Goal: Task Accomplishment & Management: Complete application form

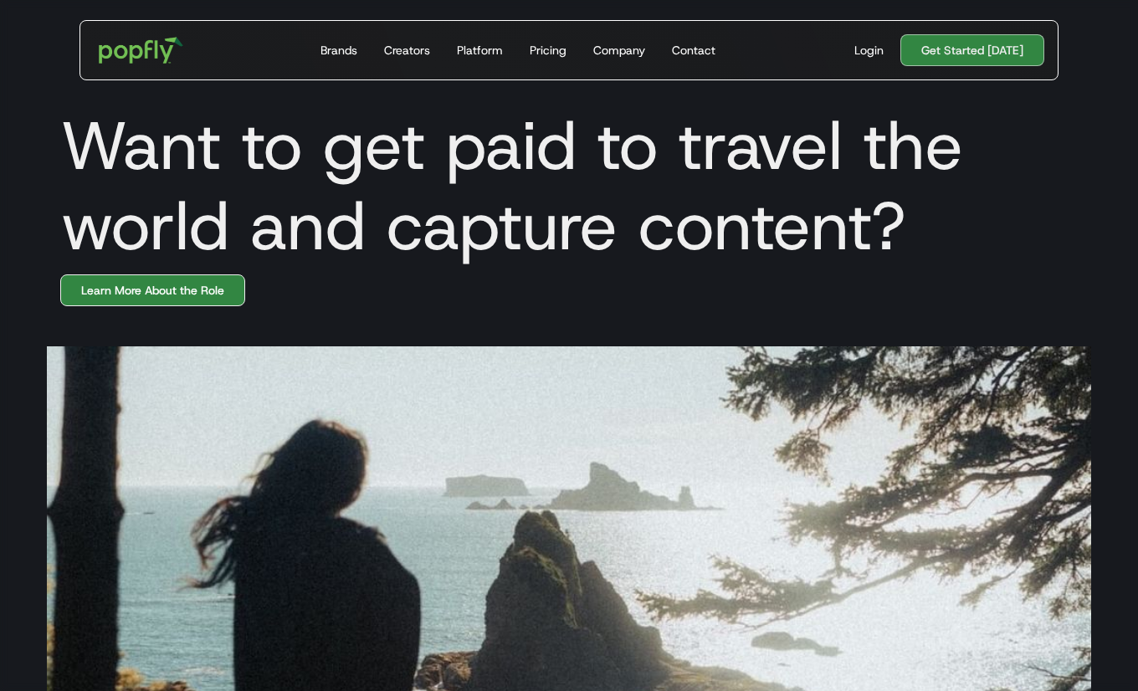
click at [147, 296] on link "Learn More About the Role" at bounding box center [152, 291] width 185 height 32
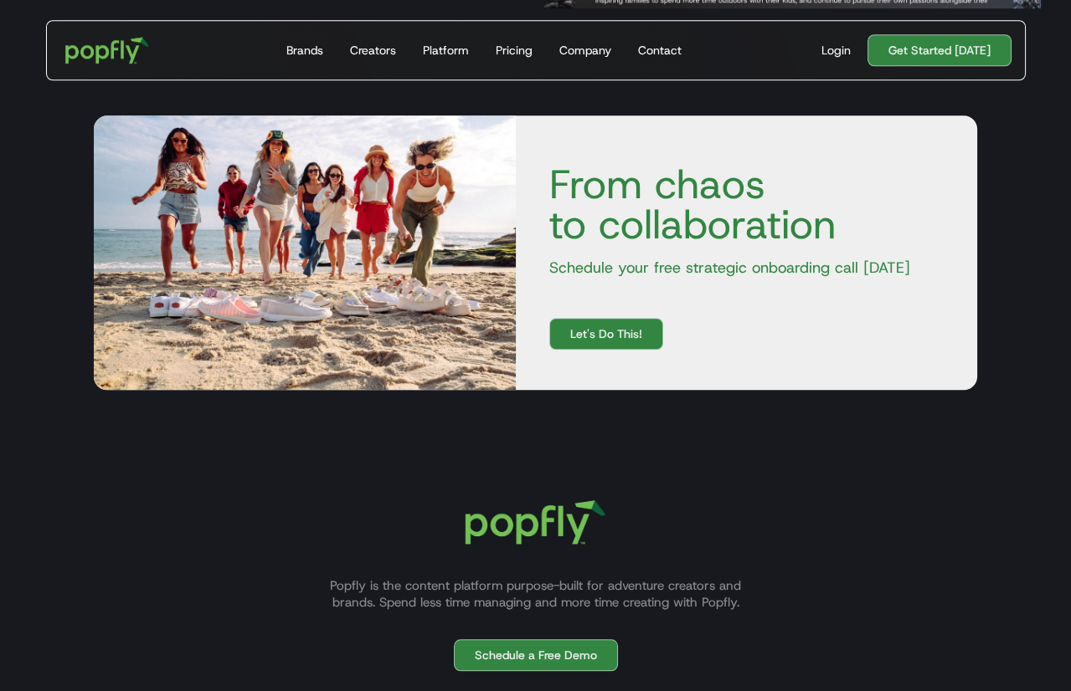
scroll to position [2493, 0]
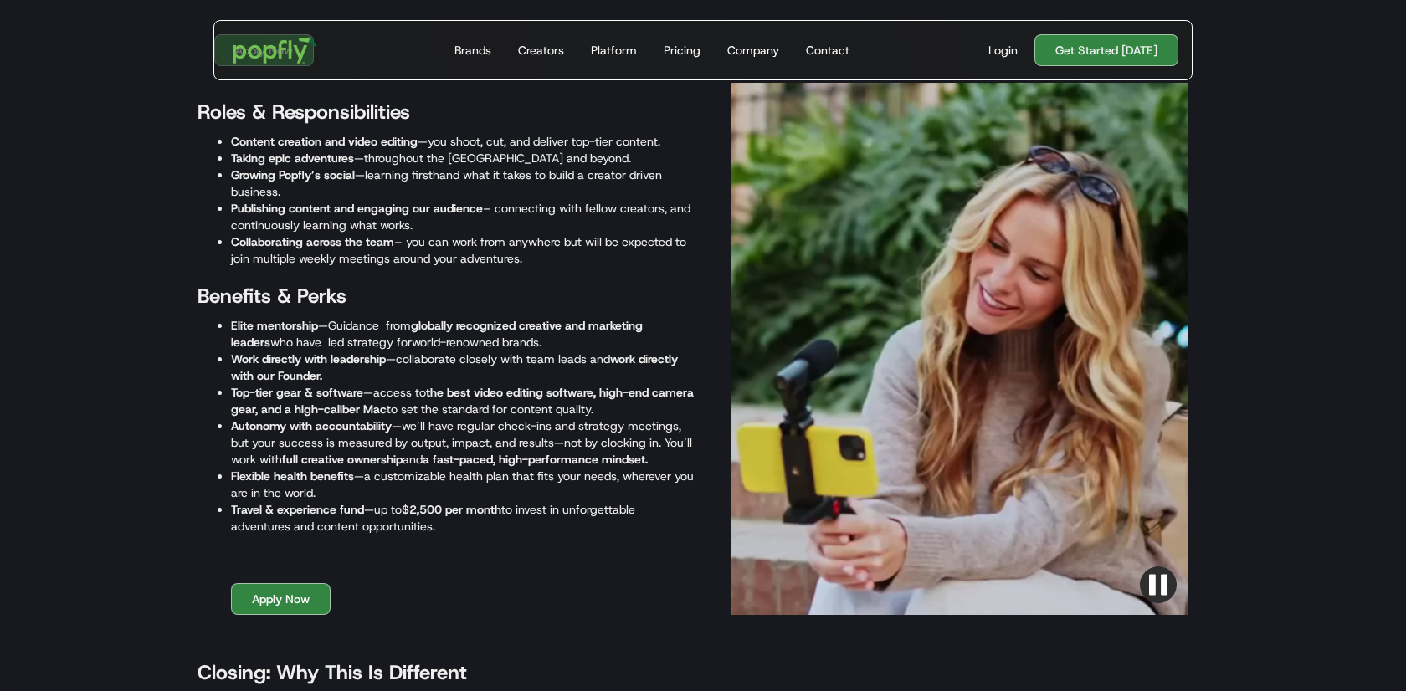
scroll to position [2063, 0]
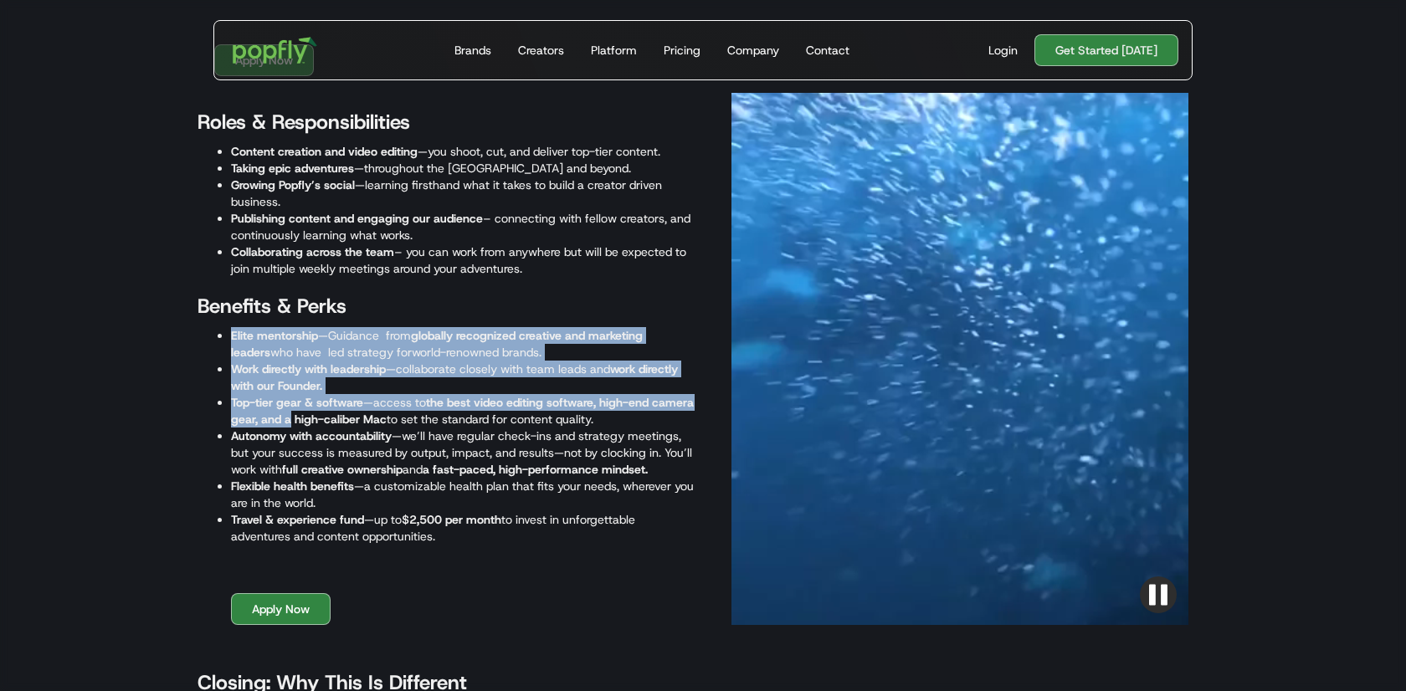
drag, startPoint x: 222, startPoint y: 339, endPoint x: 335, endPoint y: 413, distance: 135.3
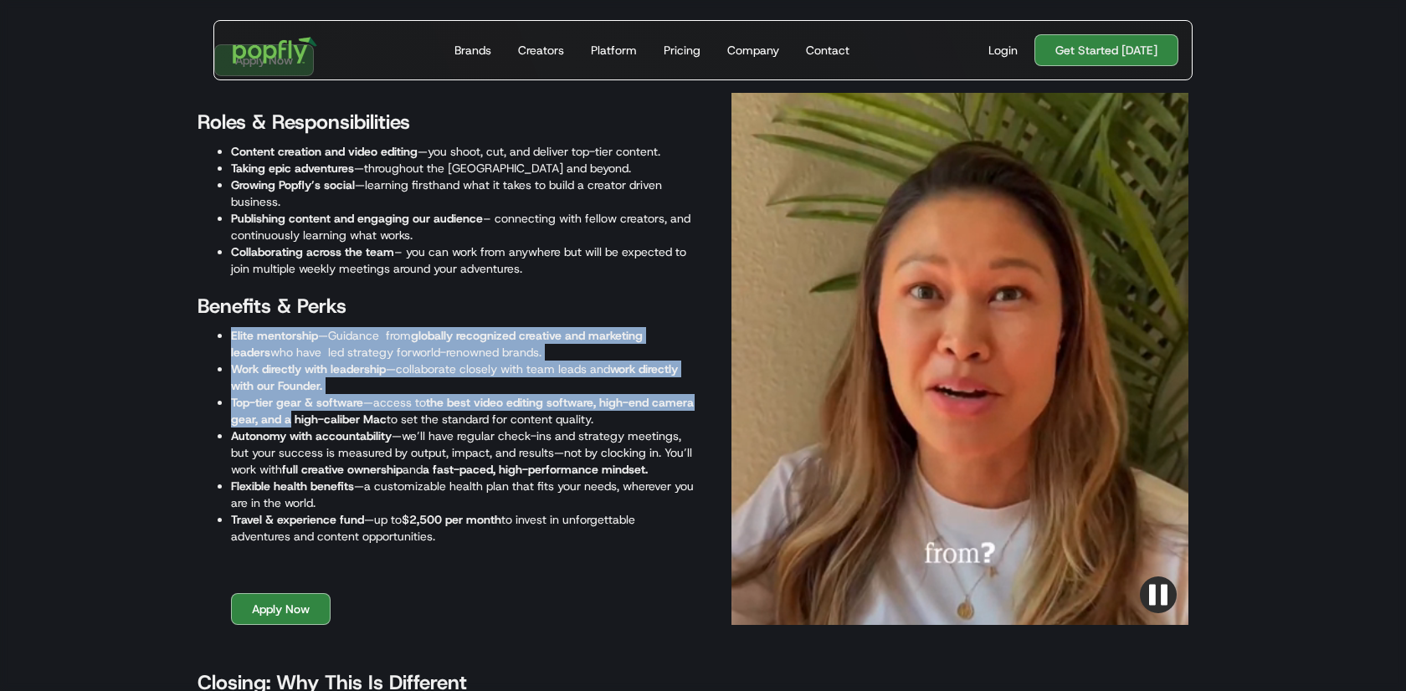
click at [335, 413] on ul "Elite mentorship —Guidance from globally recognized creative and marketing lead…" at bounding box center [446, 436] width 497 height 218
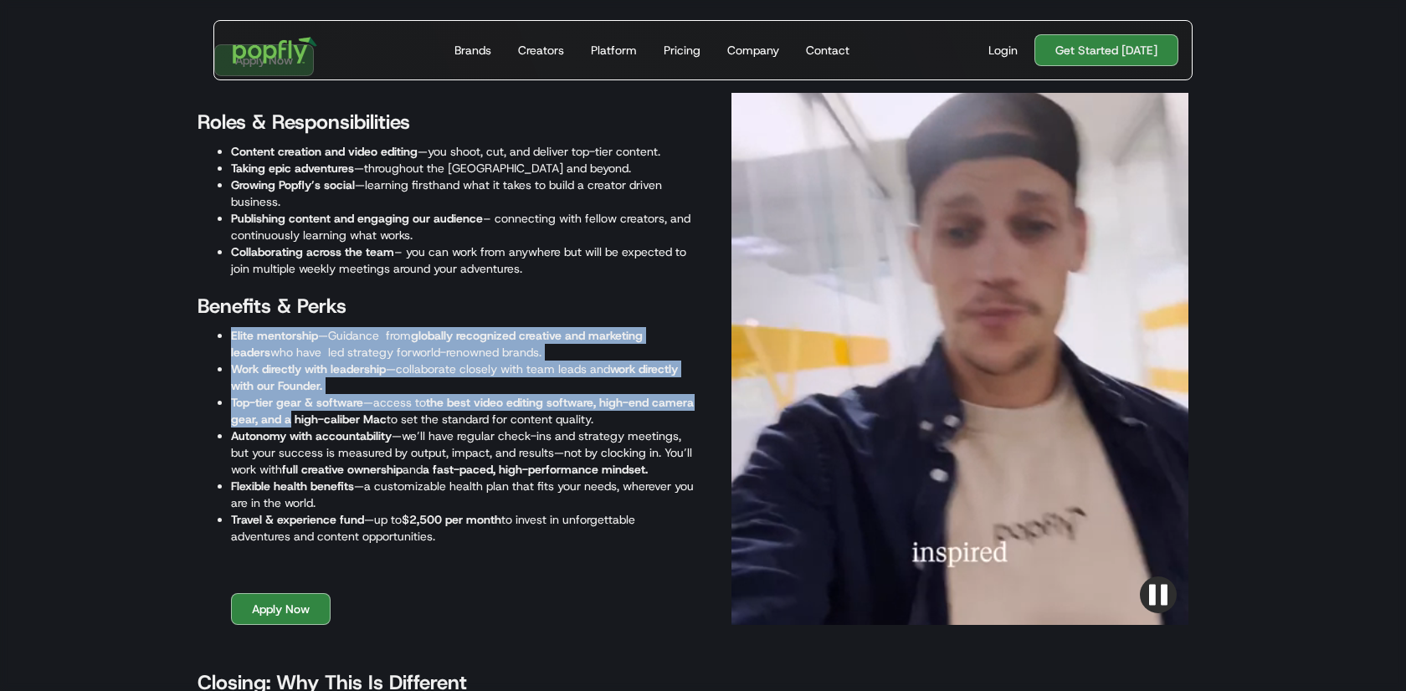
click at [335, 413] on strong "the best video editing software, high-end camera gear, and a high-caliber Mac" at bounding box center [462, 411] width 463 height 32
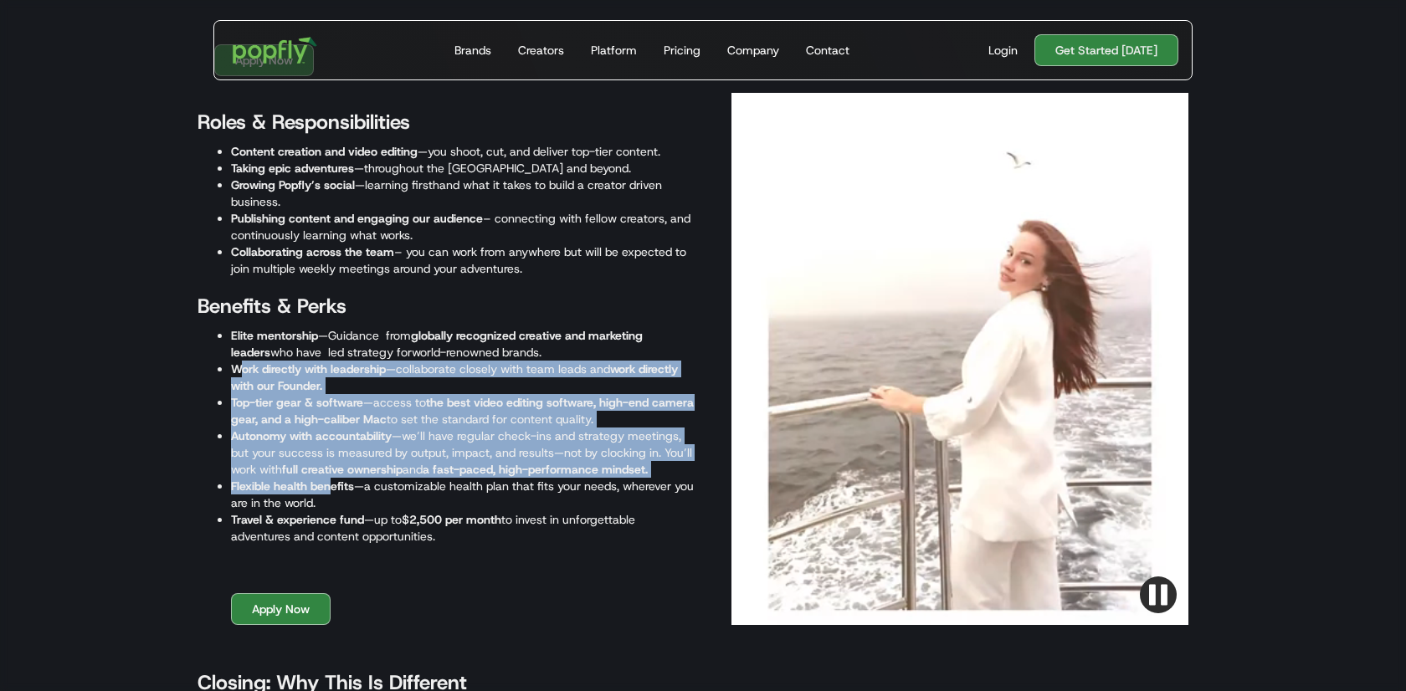
drag, startPoint x: 241, startPoint y: 371, endPoint x: 331, endPoint y: 490, distance: 150.0
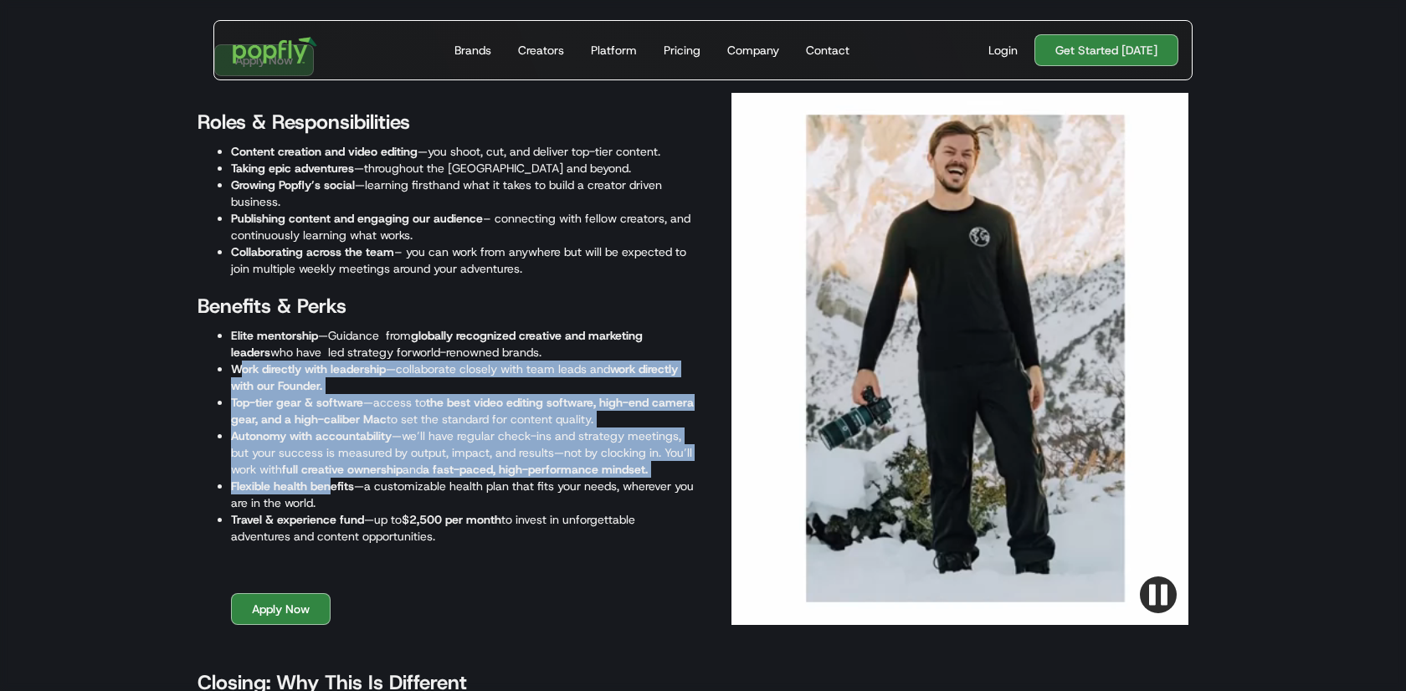
click at [331, 490] on ul "Elite mentorship —Guidance from globally recognized creative and marketing lead…" at bounding box center [446, 436] width 497 height 218
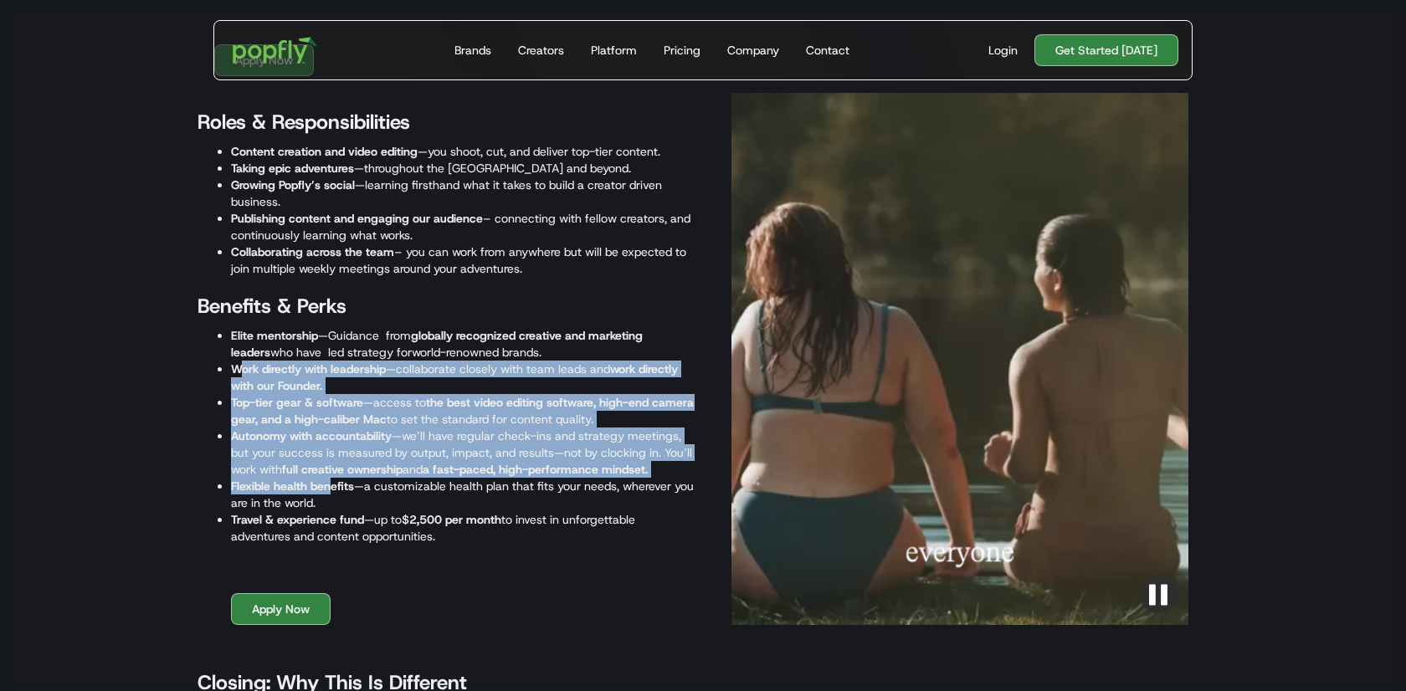
click at [331, 490] on strong "Flexible health benefits" at bounding box center [292, 486] width 123 height 15
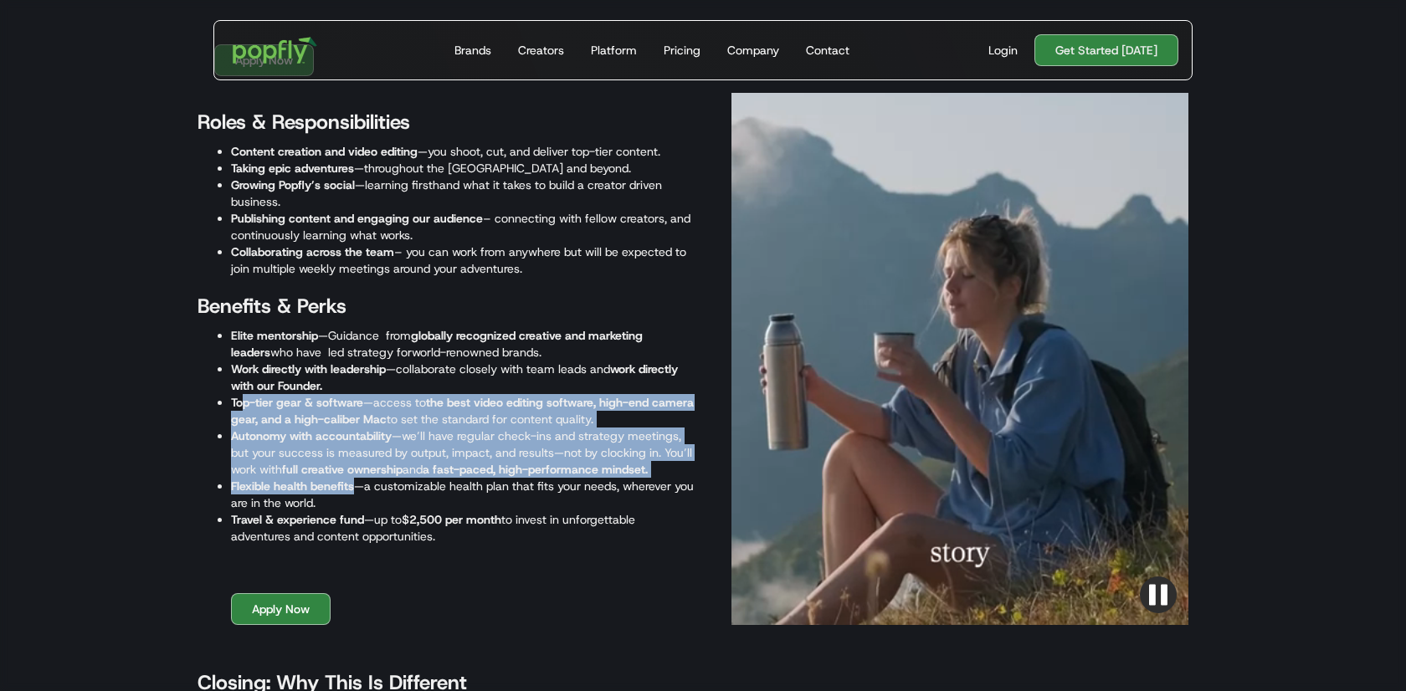
drag, startPoint x: 240, startPoint y: 399, endPoint x: 358, endPoint y: 481, distance: 143.7
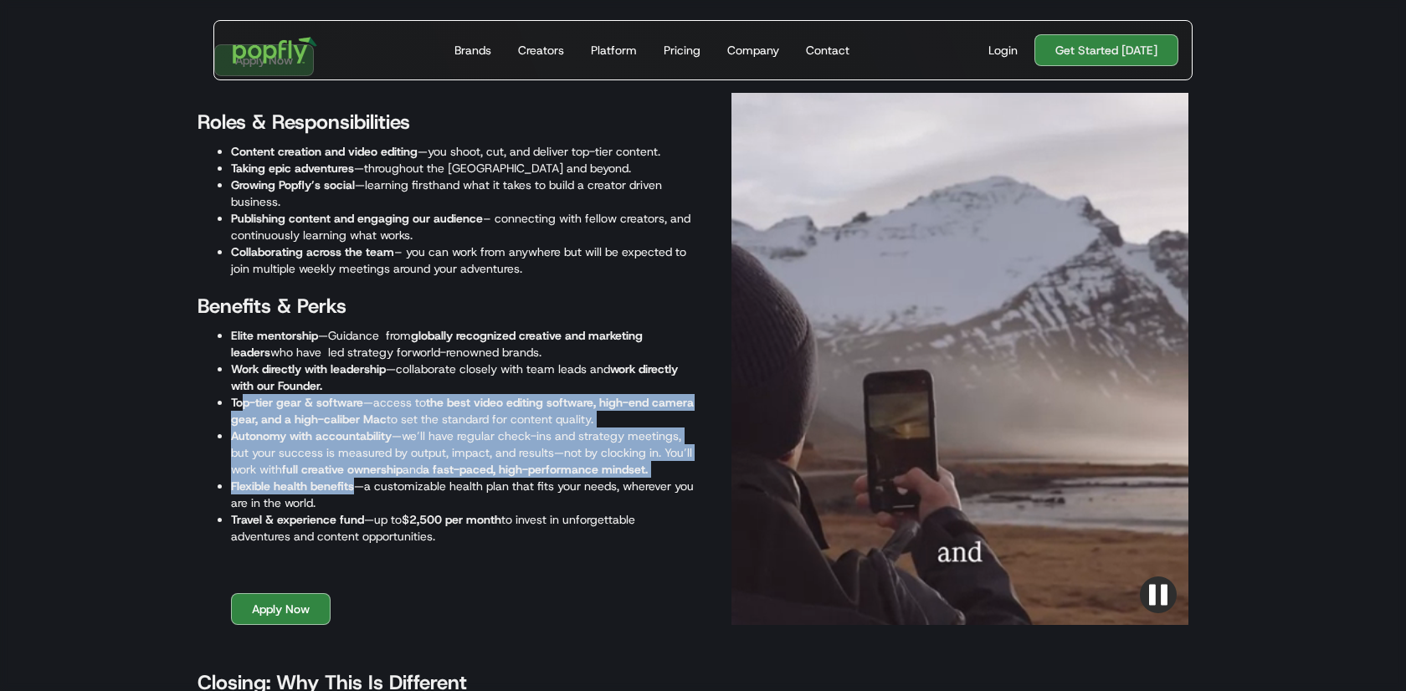
click at [358, 481] on ul "Elite mentorship —Guidance from globally recognized creative and marketing lead…" at bounding box center [446, 436] width 497 height 218
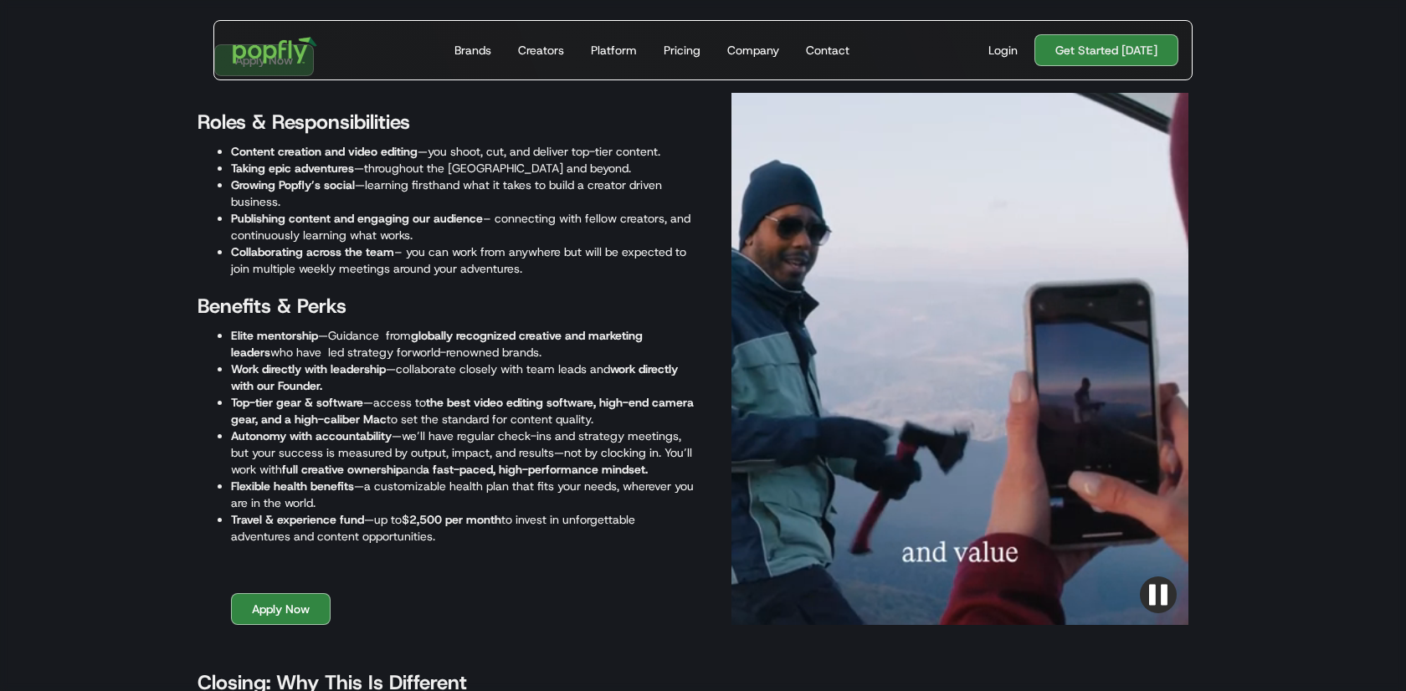
click at [358, 481] on li "Flexible health benefits —a customizable health plan that fits your needs, wher…" at bounding box center [463, 494] width 464 height 33
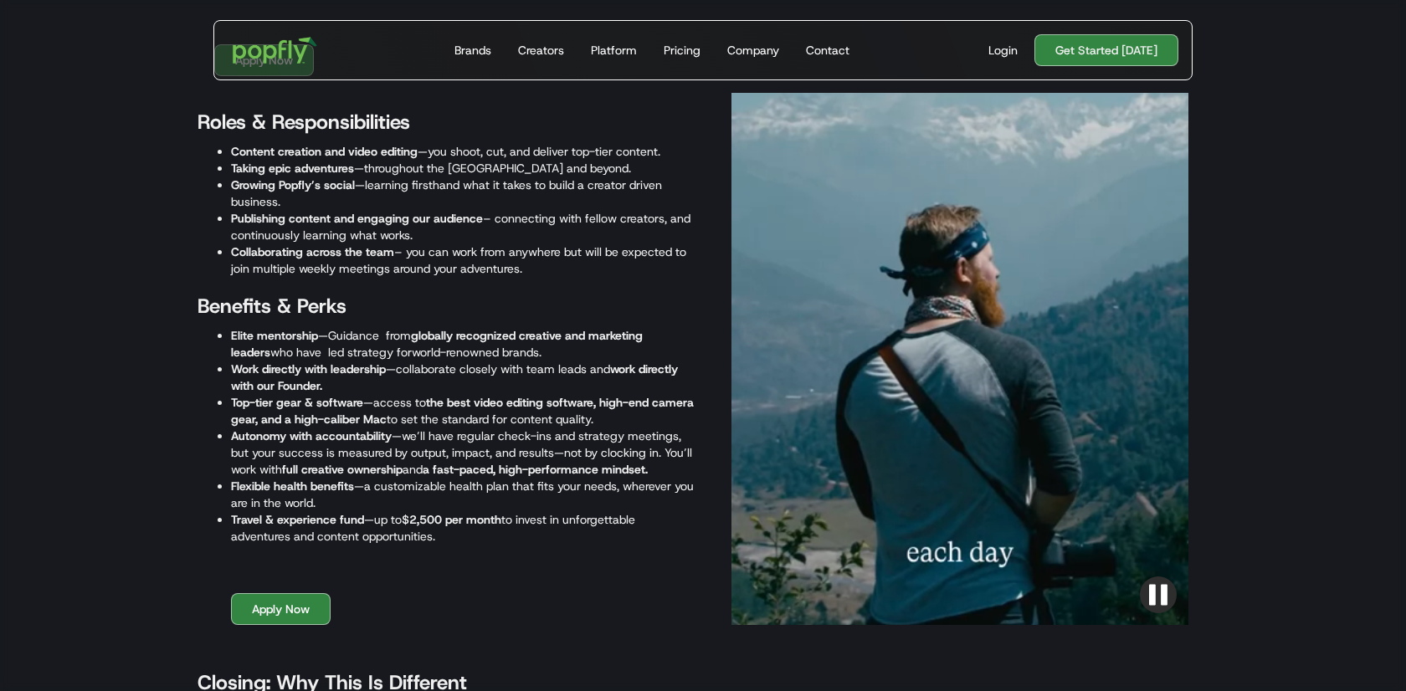
scroll to position [2103, 0]
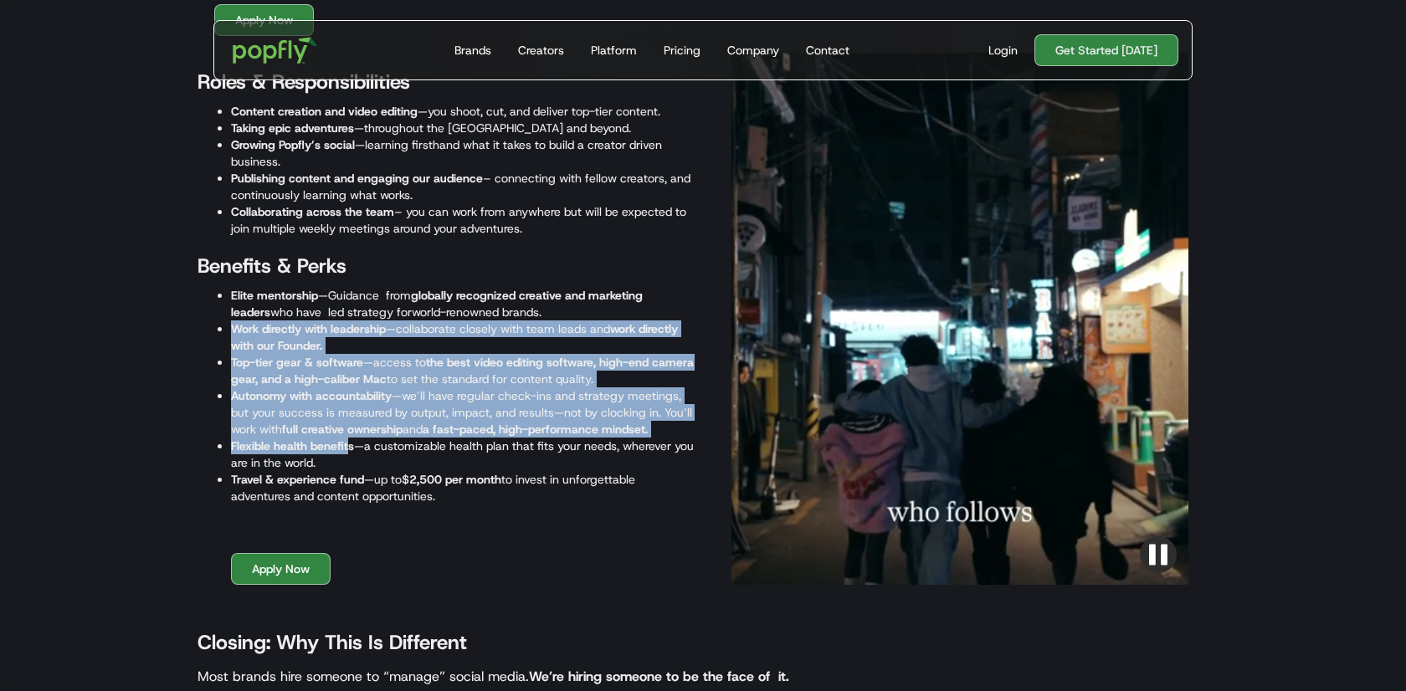
drag, startPoint x: 218, startPoint y: 330, endPoint x: 349, endPoint y: 441, distance: 172.2
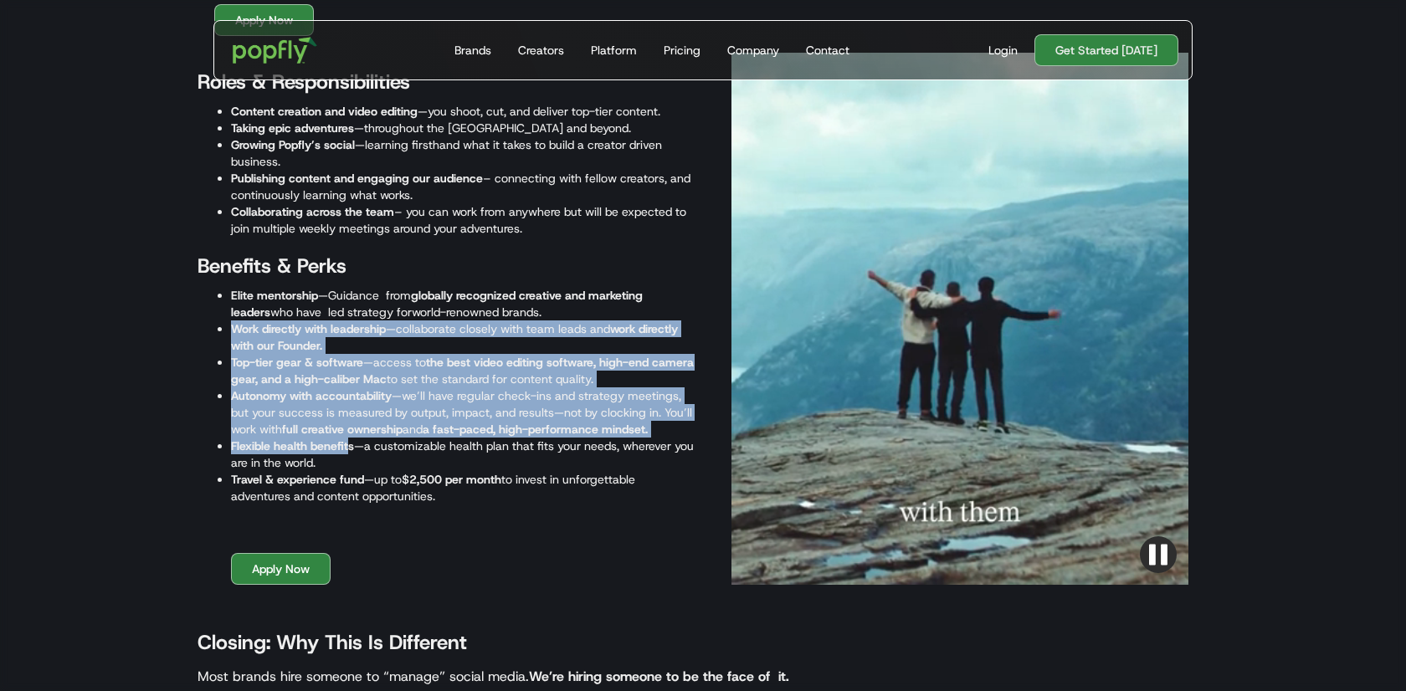
click at [349, 441] on ul "Elite mentorship —Guidance from globally recognized creative and marketing lead…" at bounding box center [446, 396] width 497 height 218
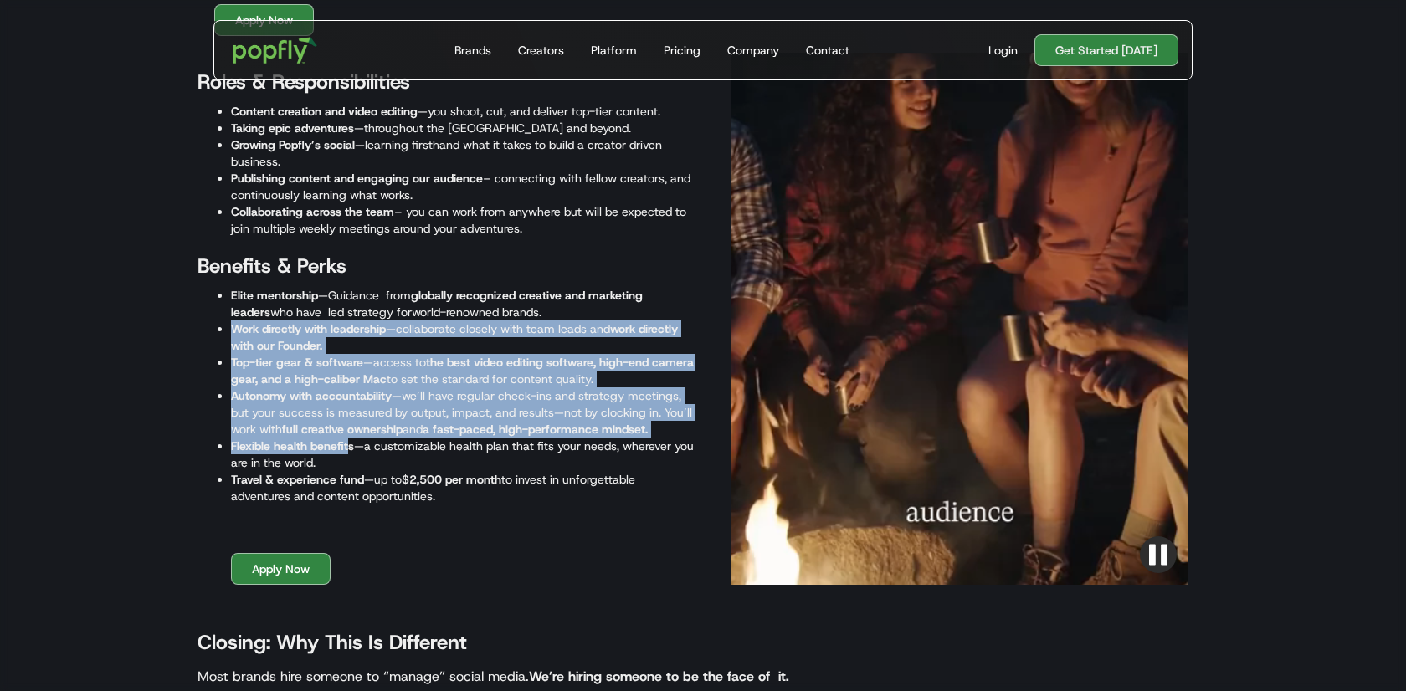
click at [349, 441] on strong "Flexible health benefits" at bounding box center [292, 446] width 123 height 15
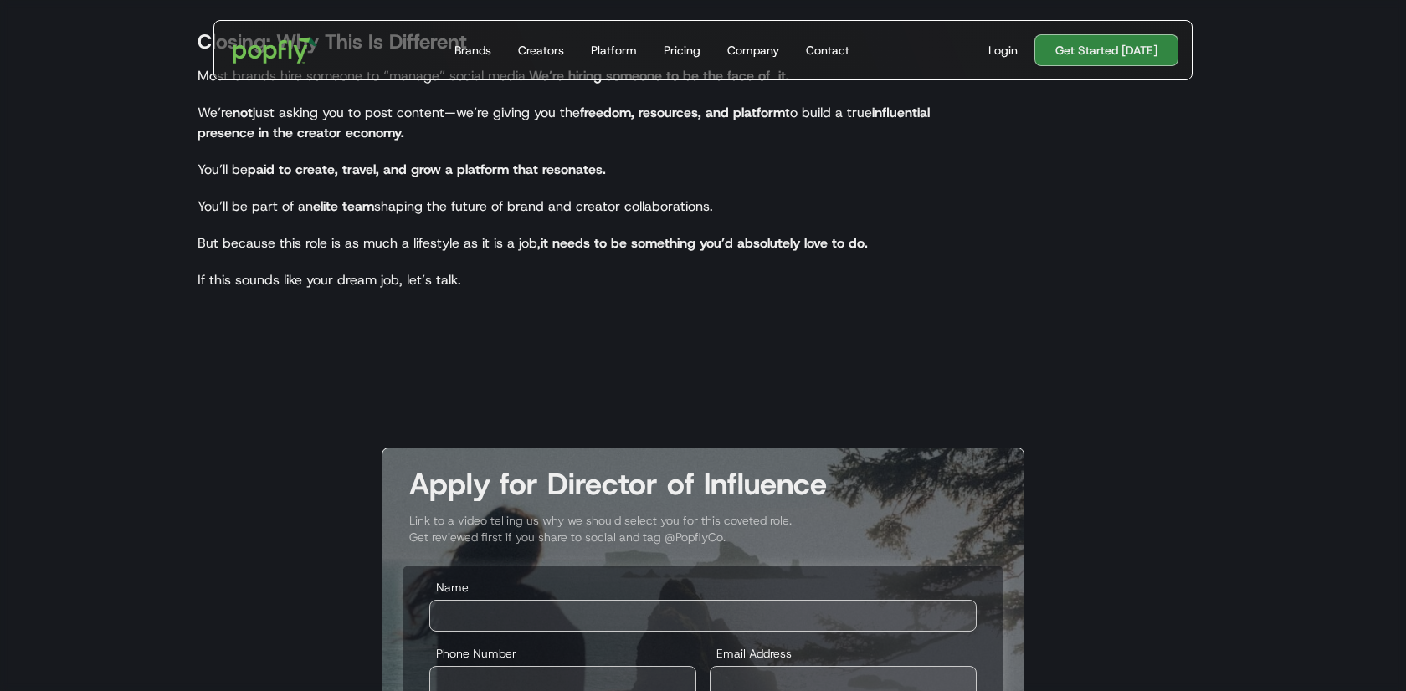
scroll to position [2833, 0]
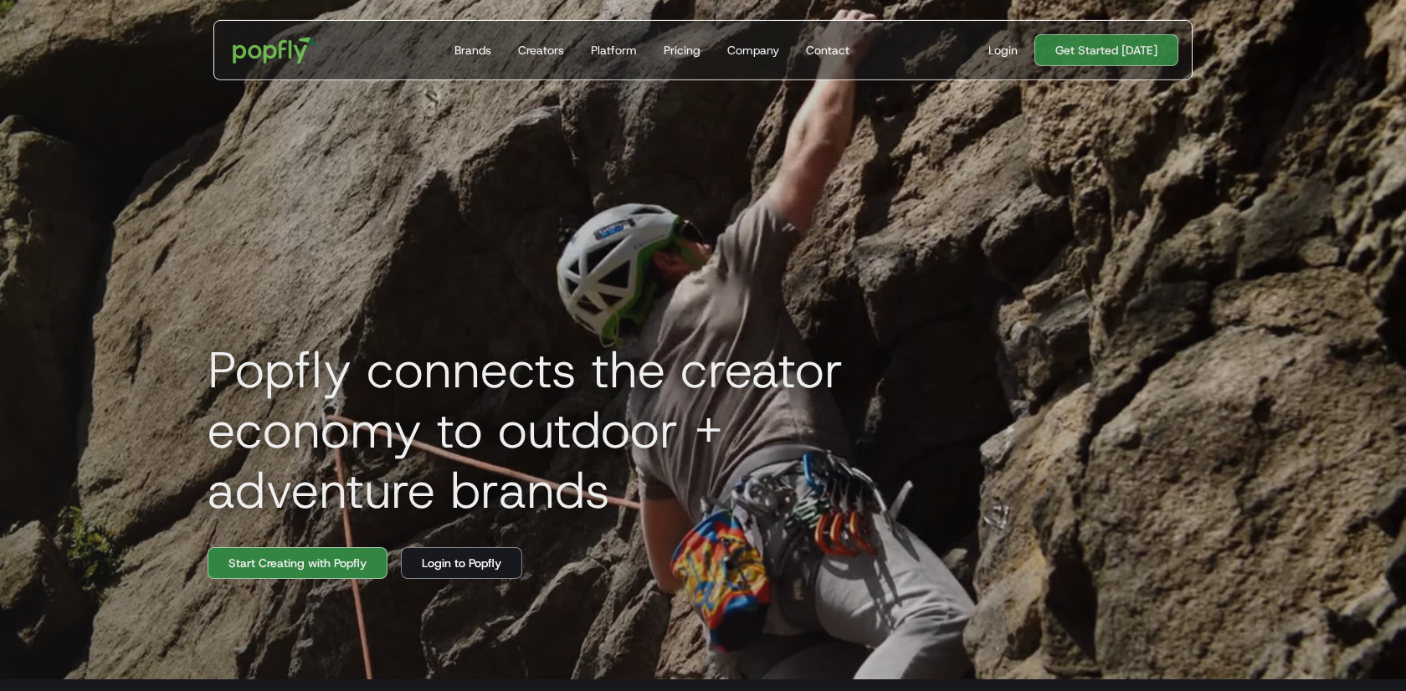
click at [1003, 39] on div "Login Get Started [DATE]" at bounding box center [1076, 50] width 203 height 32
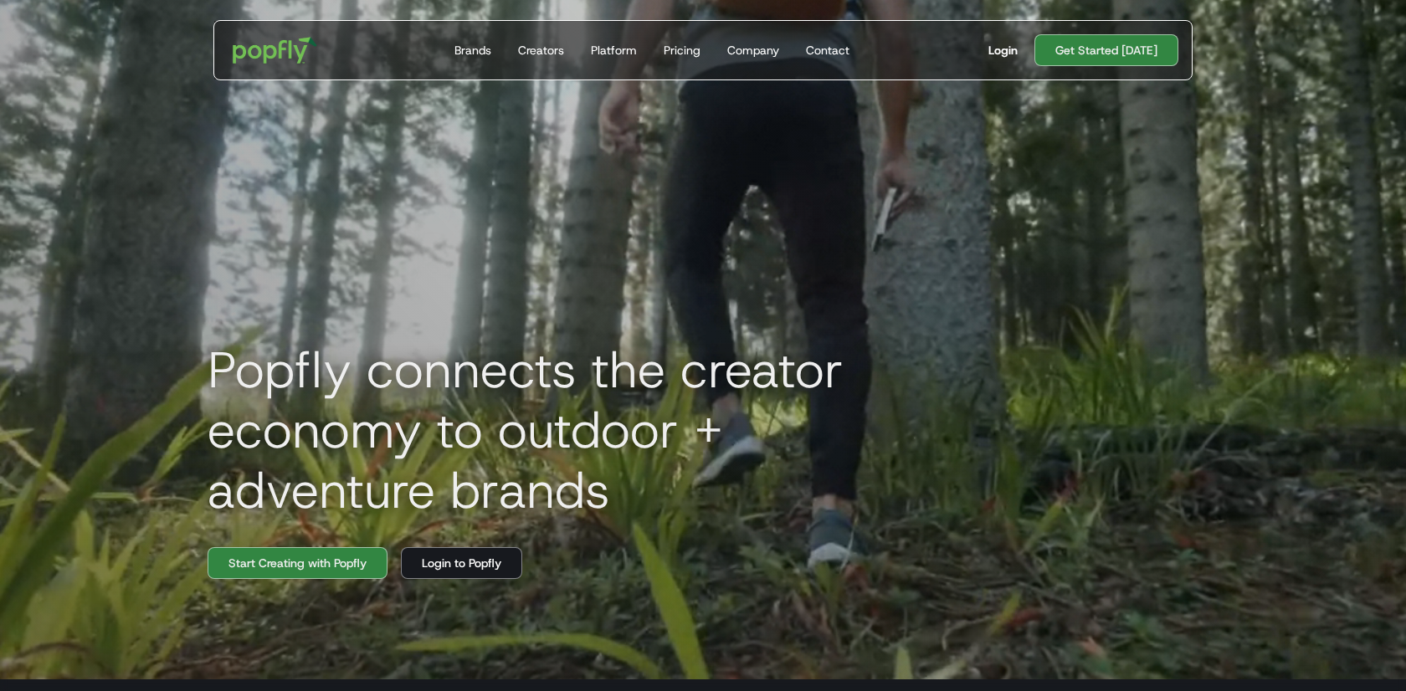
click at [1003, 43] on div "Login" at bounding box center [1002, 50] width 29 height 17
